Goal: Download file/media

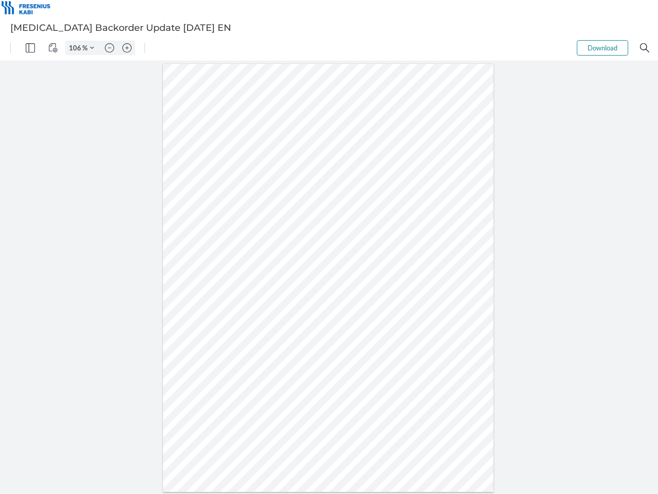
click at [30, 48] on img "Panel" at bounding box center [30, 47] width 9 height 9
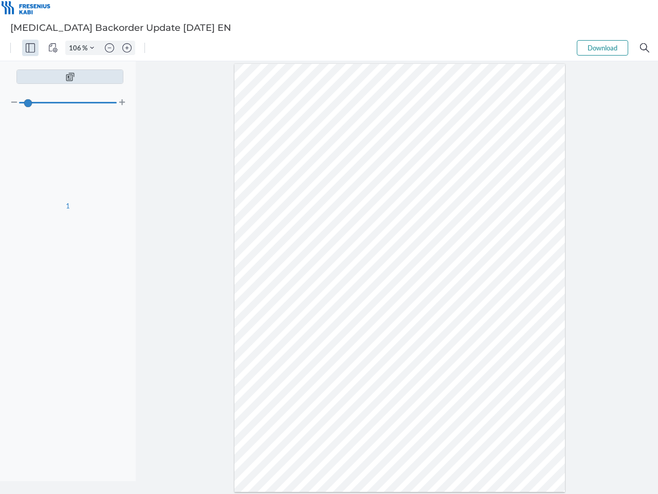
click at [53, 48] on img "View Controls" at bounding box center [52, 47] width 9 height 9
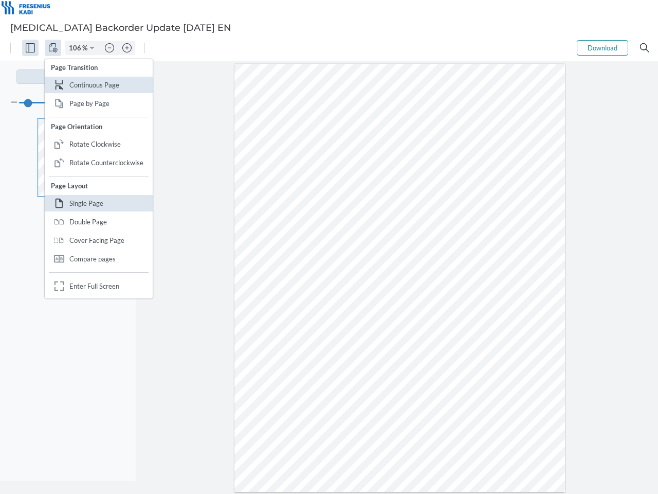
click at [77, 48] on input "106" at bounding box center [74, 47] width 16 height 9
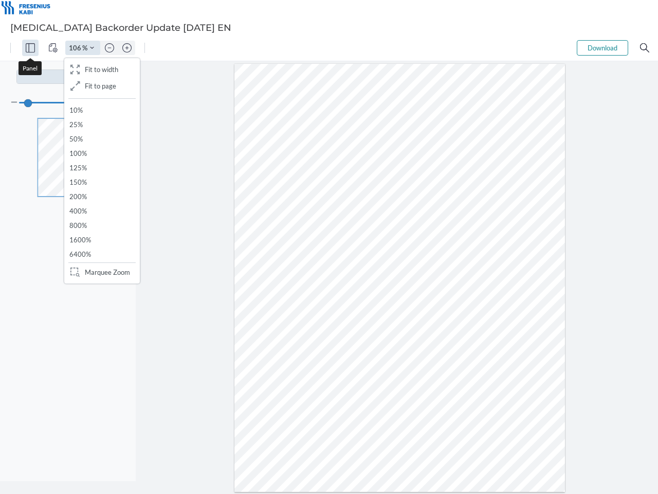
click at [92, 48] on img "Zoom Controls" at bounding box center [92, 48] width 4 height 4
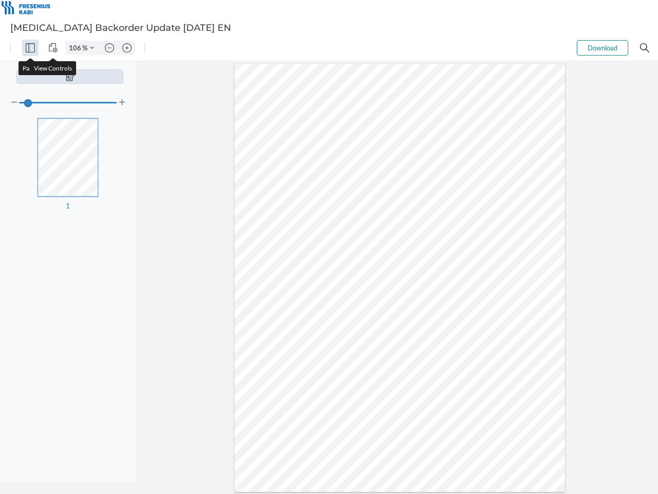
click at [110, 48] on img "Zoom out" at bounding box center [109, 47] width 9 height 9
click at [127, 48] on img "Zoom in" at bounding box center [126, 47] width 9 height 9
type input "106"
click at [603, 48] on button "Download" at bounding box center [602, 47] width 51 height 15
click at [645, 48] on img "Search" at bounding box center [644, 47] width 9 height 9
